Goal: Information Seeking & Learning: Learn about a topic

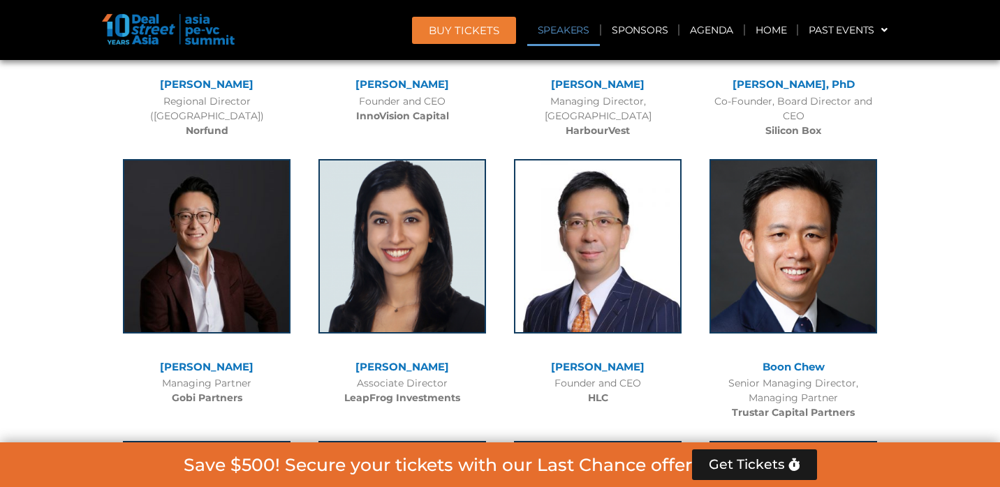
scroll to position [10875, 0]
click at [716, 33] on link "Agenda" at bounding box center [711, 30] width 64 height 32
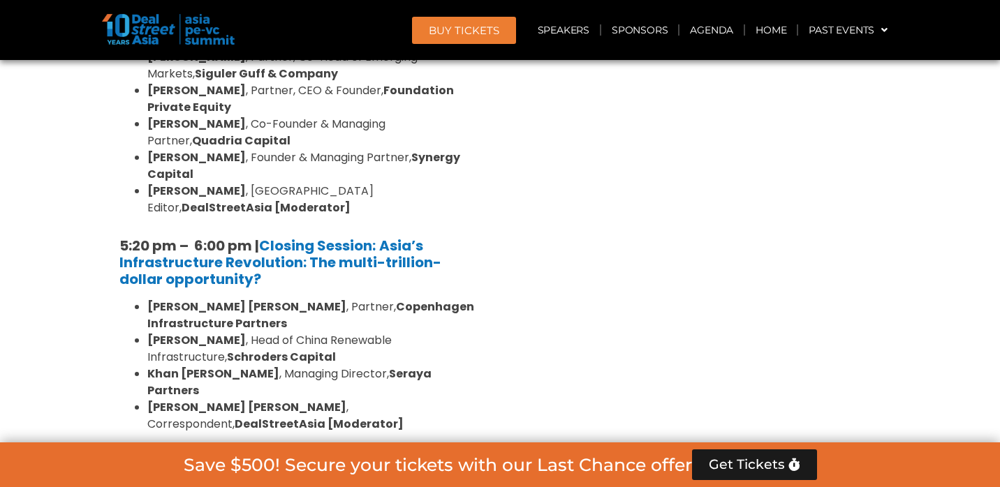
scroll to position [2704, 0]
click at [390, 454] on div "Limited Partners [GEOGRAPHIC_DATA] 2, [DATE]" at bounding box center [301, 485] width 384 height 63
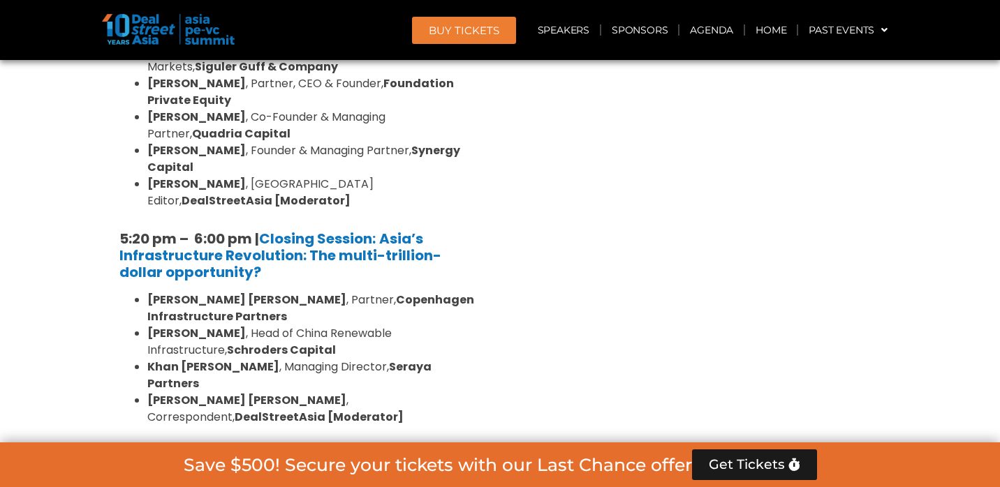
click at [358, 448] on div "Limited Partners [GEOGRAPHIC_DATA] 2, [DATE]" at bounding box center [301, 480] width 384 height 64
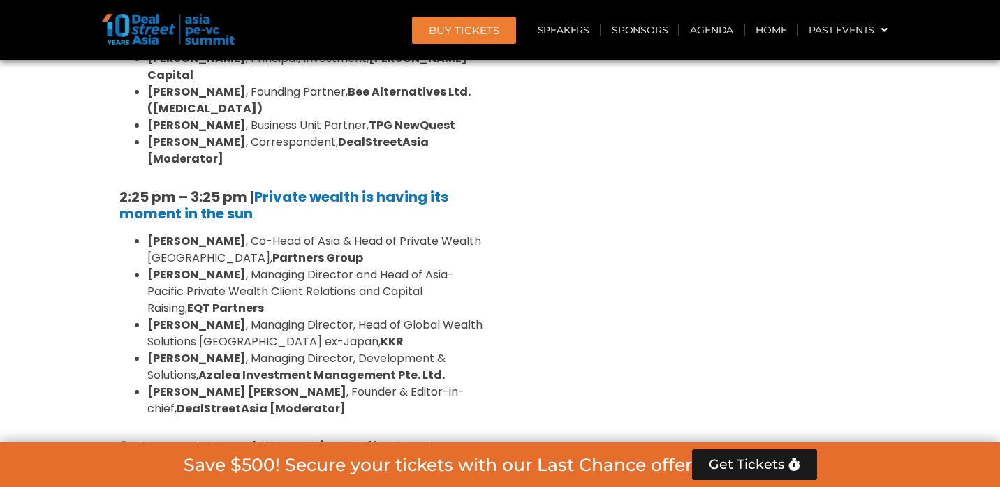
scroll to position [3832, 0]
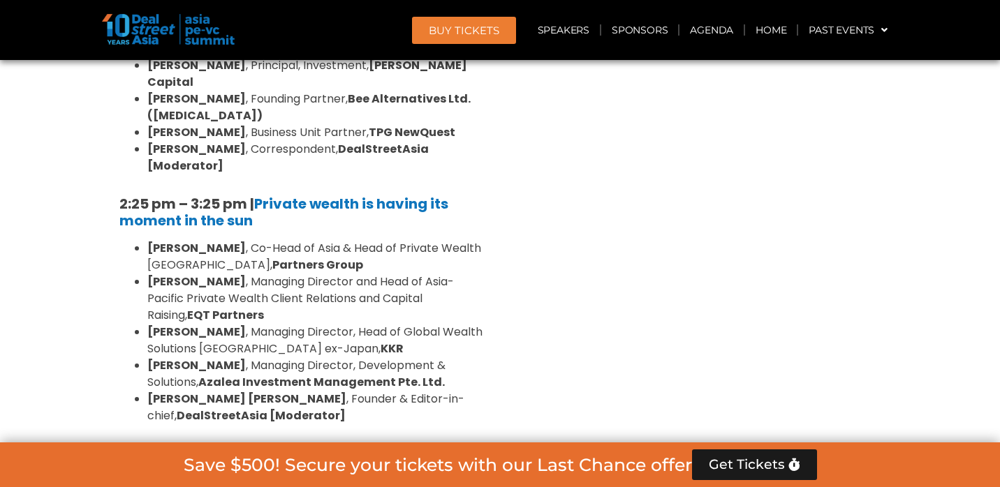
drag, startPoint x: 114, startPoint y: 151, endPoint x: 456, endPoint y: 176, distance: 342.3
click at [456, 176] on div "10:40 am – 10:45 am | Welcome Address by [PERSON_NAME] [PERSON_NAME], Founder &…" at bounding box center [301, 130] width 384 height 1482
copy h5 "4:00 pm – 4:45 pm | Japan’s Private Equity Moment: Real Momentum or Cyclical Mi…"
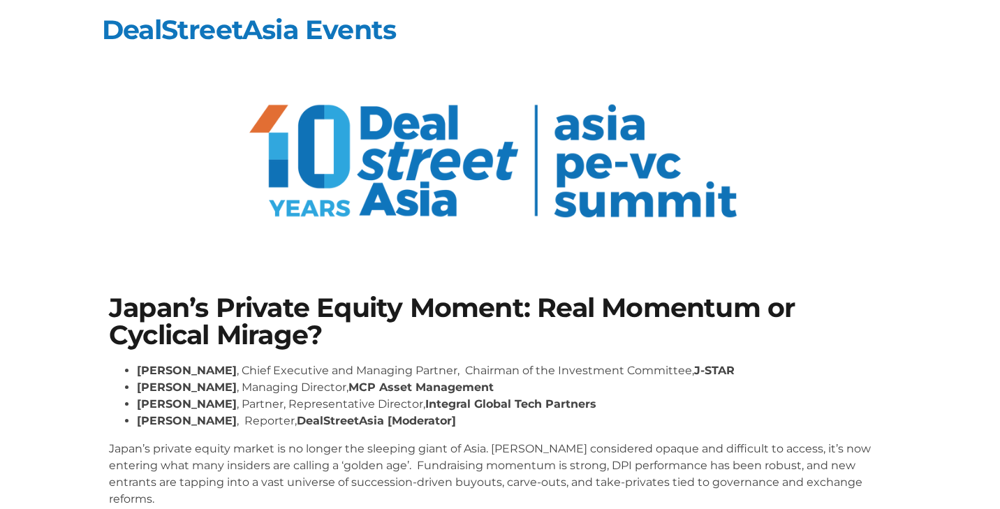
scroll to position [223, 0]
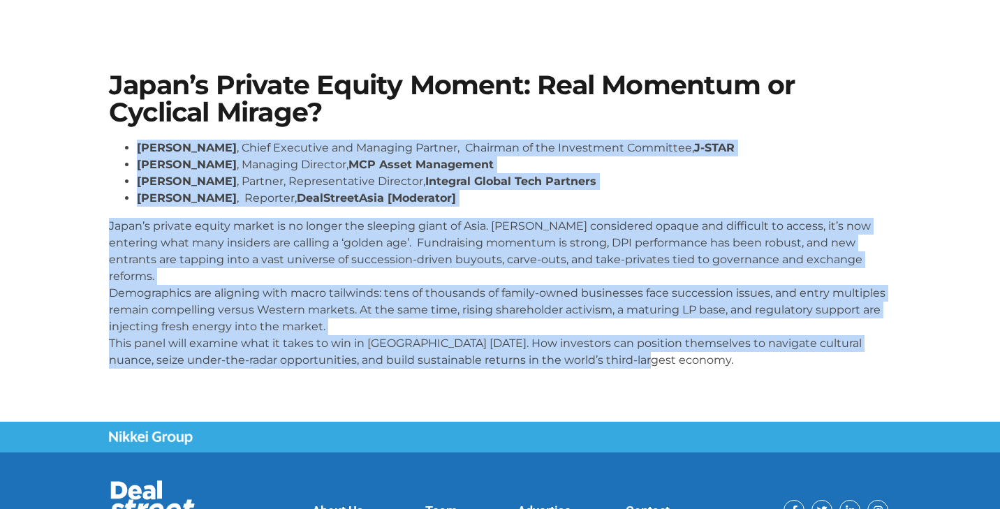
drag, startPoint x: 137, startPoint y: 147, endPoint x: 671, endPoint y: 350, distance: 571.4
click at [671, 350] on div "[PERSON_NAME] , Chief Executive and Managing Partner, Chairman of the Investmen…" at bounding box center [500, 254] width 782 height 229
copy div "Loremip Dolors Amet , Conse Adipiscin eli Seddoeiu Tempori, Utlabore et dol Mag…"
